Goal: Task Accomplishment & Management: Use online tool/utility

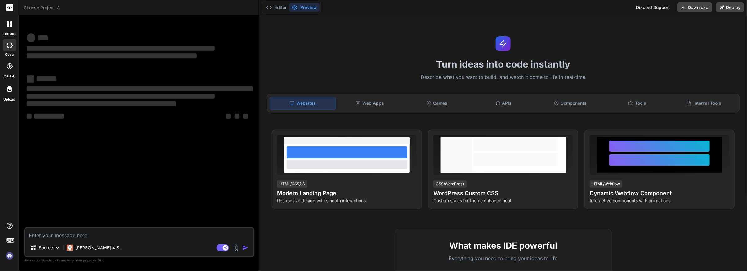
click at [9, 6] on rect at bounding box center [9, 7] width 7 height 7
click at [9, 29] on div at bounding box center [9, 24] width 13 height 13
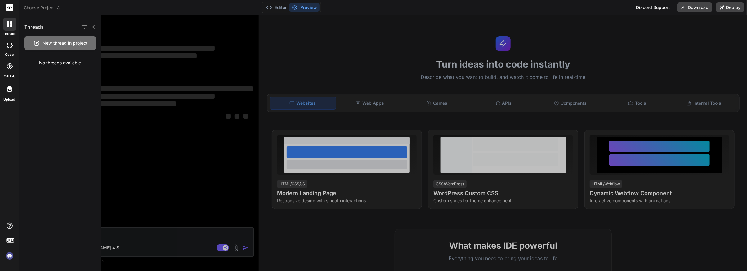
click at [9, 28] on div at bounding box center [9, 24] width 13 height 13
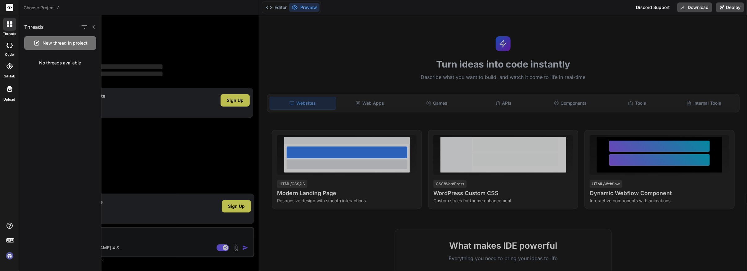
click at [9, 256] on img at bounding box center [9, 256] width 11 height 11
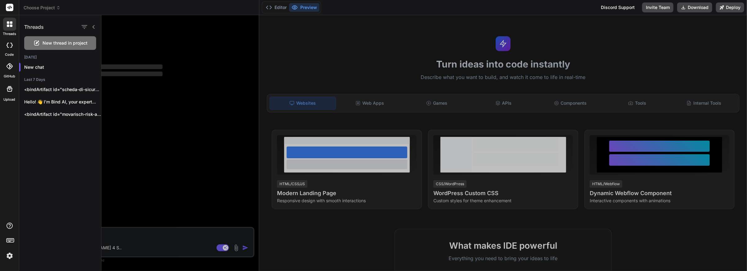
click at [9, 256] on img at bounding box center [9, 256] width 11 height 11
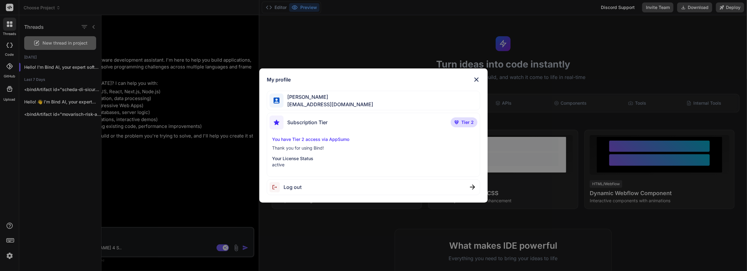
type textarea "x"
click at [309, 231] on div "My profile [PERSON_NAME] [EMAIL_ADDRESS][DOMAIN_NAME] Subscription Tier Tier 2 …" at bounding box center [373, 135] width 747 height 271
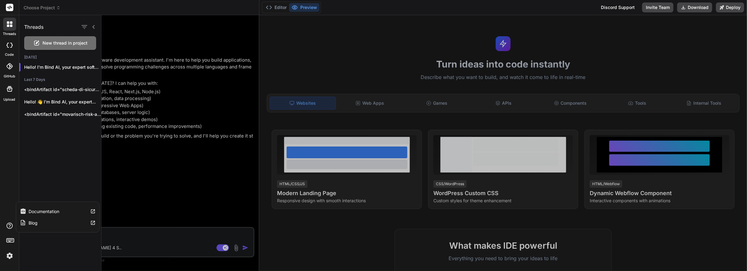
click at [51, 212] on label "Documentation" at bounding box center [44, 212] width 31 height 6
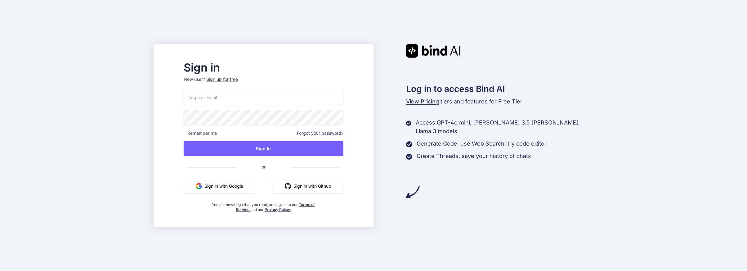
click at [227, 187] on button "Sign in with Google" at bounding box center [220, 186] width 72 height 15
